Goal: Connect with others: Connect with others

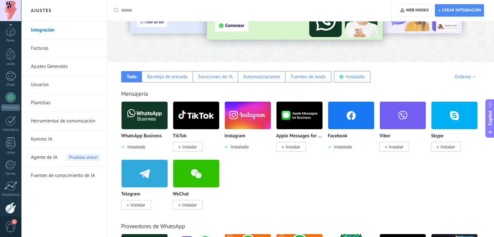
scroll to position [33, 0]
click at [353, 125] on img at bounding box center [351, 115] width 46 height 31
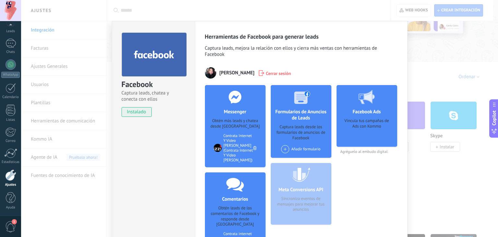
click at [282, 74] on span "Cerrar sesión" at bounding box center [278, 73] width 25 height 6
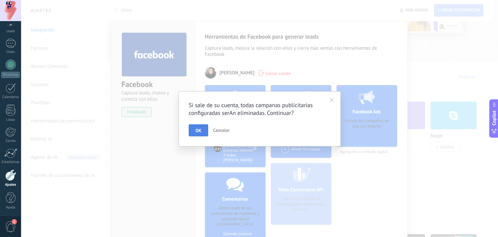
click at [201, 130] on button "OK" at bounding box center [198, 130] width 19 height 12
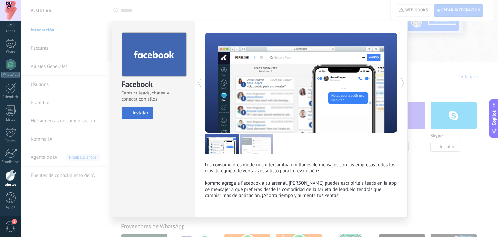
click at [137, 113] on span "Instalar" at bounding box center [141, 112] width 16 height 5
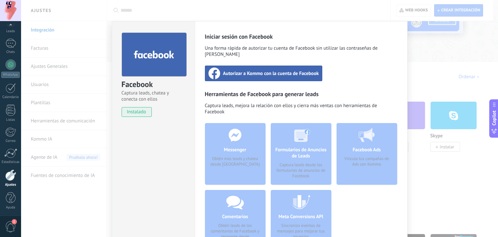
click at [320, 67] on div "Autorizar a Kommo con la cuenta de Facebook" at bounding box center [264, 74] width 118 height 16
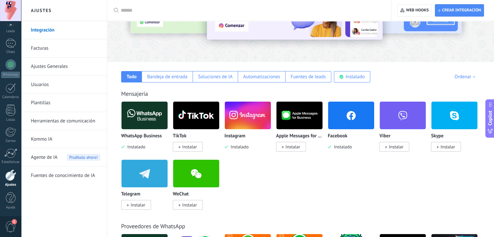
click at [353, 159] on div "Facebook Instalado" at bounding box center [353, 130] width 52 height 58
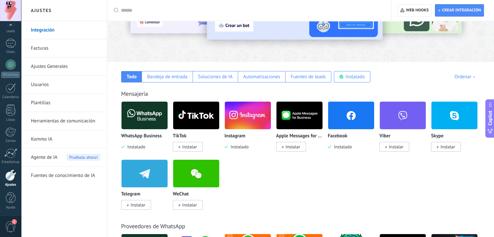
click at [358, 117] on img at bounding box center [351, 115] width 46 height 31
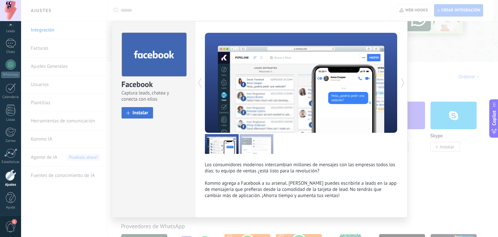
click at [143, 112] on span "Instalar" at bounding box center [141, 112] width 16 height 5
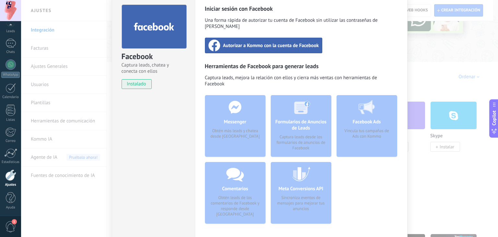
scroll to position [0, 0]
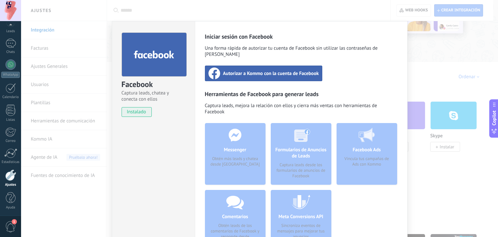
click at [281, 71] on div "Autorizar a Kommo con la cuenta de Facebook" at bounding box center [264, 74] width 118 height 16
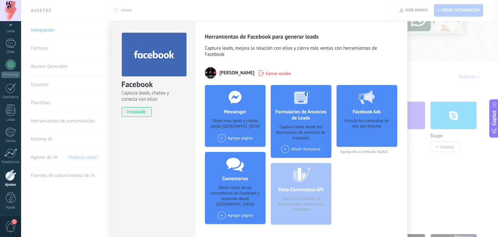
click at [233, 141] on div "Agregar página" at bounding box center [235, 138] width 35 height 8
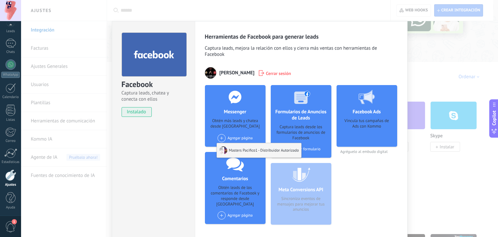
click at [250, 151] on div "Masters Pacifico1 - Distribuidor Autorizado" at bounding box center [259, 150] width 84 height 14
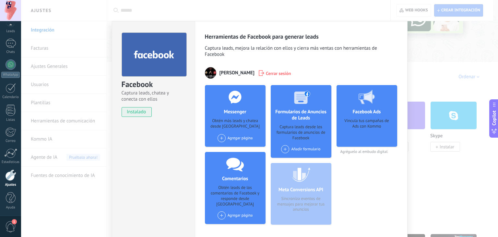
click at [297, 146] on div "Añadir formulario" at bounding box center [300, 149] width 39 height 8
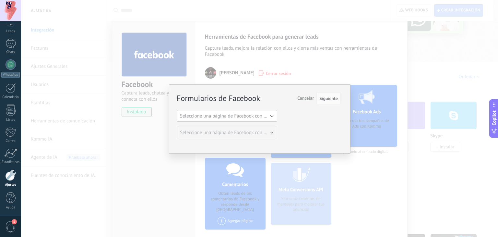
click at [269, 117] on span "Seleccione una página de Facebook con formas" at bounding box center [229, 116] width 98 height 6
click at [242, 126] on span "Masters Pacifico1 - Distribuidor Autorizado" at bounding box center [224, 127] width 102 height 6
click at [328, 99] on span "Siguiente" at bounding box center [329, 98] width 18 height 5
click at [337, 94] on button "Siguiente" at bounding box center [329, 98] width 24 height 12
click at [262, 116] on span "Masters Pacifico1 - Distribuidor Autorizado" at bounding box center [224, 116] width 88 height 6
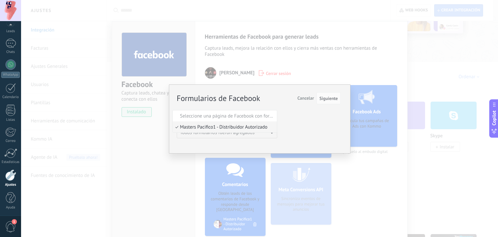
click at [267, 116] on span "Seleccione una página de Facebook con formas" at bounding box center [224, 116] width 102 height 6
click at [289, 122] on div "Formularios de Facebook Siguiente Cancelar Seleccione una página de Facebook co…" at bounding box center [259, 116] width 164 height 46
click at [351, 49] on div "Formularios de Facebook Siguiente Cancelar Seleccione una página de Facebook co…" at bounding box center [259, 118] width 477 height 237
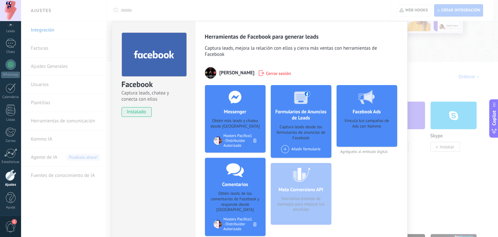
click at [236, 217] on div "Masters Pacifico1 - Distribuidor Autorizado" at bounding box center [239, 224] width 30 height 15
click at [232, 176] on icon at bounding box center [236, 169] width 18 height 15
click at [231, 173] on icon at bounding box center [236, 169] width 18 height 15
click at [168, 148] on div "Facebook Captura leads, chatea y conecta con ellos instalado Desinstalar" at bounding box center [153, 140] width 83 height 239
click at [13, 179] on div at bounding box center [10, 174] width 11 height 11
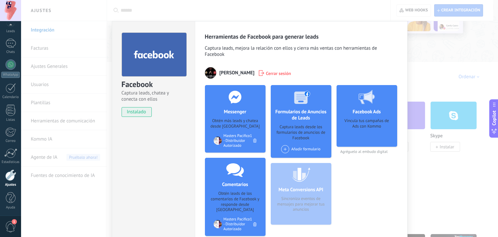
click at [10, 177] on div at bounding box center [10, 174] width 11 height 11
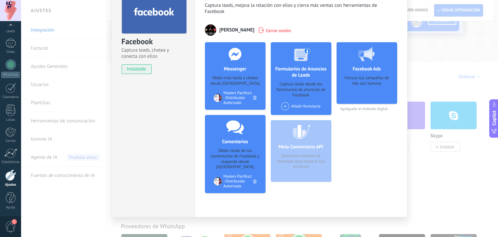
drag, startPoint x: 138, startPoint y: 68, endPoint x: 143, endPoint y: 64, distance: 6.3
click at [138, 68] on span "instalado" at bounding box center [137, 69] width 30 height 10
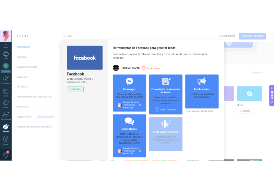
scroll to position [0, 0]
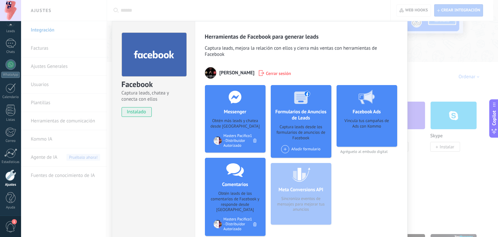
click at [294, 138] on div "Captura leads desde los formularios de anuncios de Facebook" at bounding box center [301, 132] width 50 height 17
click at [290, 147] on div "Añadir formulario" at bounding box center [300, 149] width 39 height 8
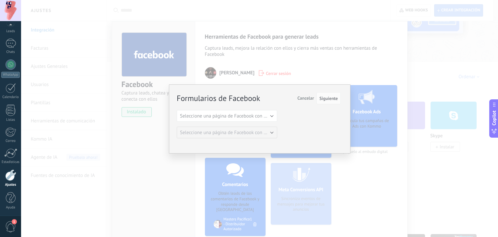
click at [287, 148] on div "Formularios de Facebook Siguiente Cancelar Seleccione una página de Facebook co…" at bounding box center [260, 118] width 182 height 69
click at [256, 115] on span "Seleccione una página de Facebook con formas" at bounding box center [229, 116] width 98 height 6
click at [236, 130] on span "Masters Pacifico1 - Distribuidor Autorizado" at bounding box center [224, 127] width 102 height 6
click at [322, 108] on div "Formularios de Facebook Siguiente Cancelar Seleccione una página de Facebook co…" at bounding box center [259, 116] width 164 height 46
click at [326, 100] on span "Siguiente" at bounding box center [329, 98] width 18 height 5
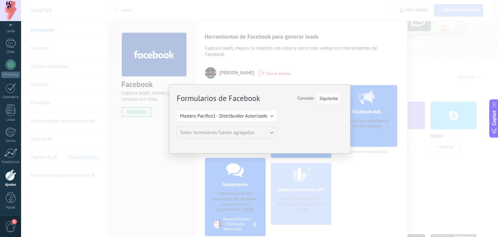
click at [301, 96] on span "Cancelar" at bounding box center [306, 98] width 17 height 6
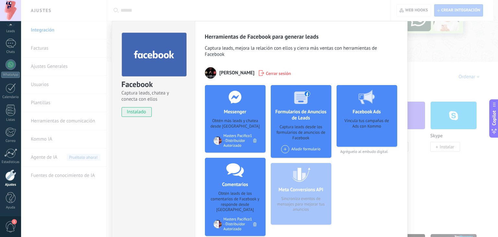
click at [49, 18] on div "Facebook Captura leads, chatea y conecta con ellos instalado Desinstalar Herram…" at bounding box center [259, 118] width 477 height 237
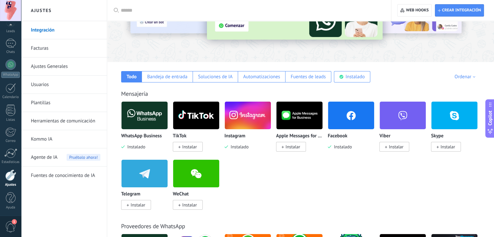
click at [246, 119] on img at bounding box center [248, 115] width 46 height 31
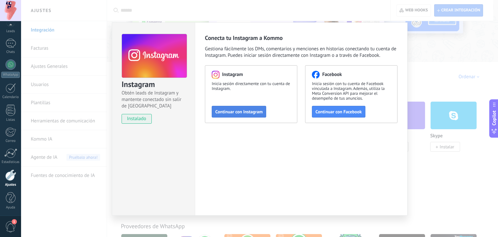
click at [241, 112] on span "Continuar con Instagram" at bounding box center [238, 111] width 47 height 5
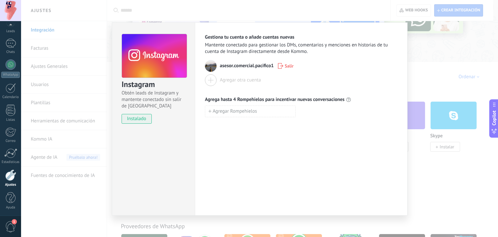
click at [42, 116] on div "Instagram Obtén leads de Instagram y mantente conectado sin salir de Kommo inst…" at bounding box center [259, 118] width 477 height 237
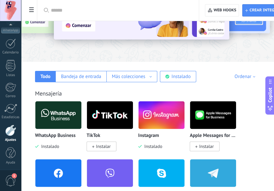
scroll to position [78, 0]
